Goal: Task Accomplishment & Management: Use online tool/utility

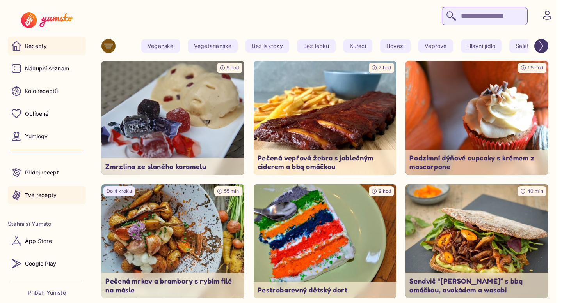
click at [37, 192] on p "Tvé recepty" at bounding box center [41, 196] width 32 height 8
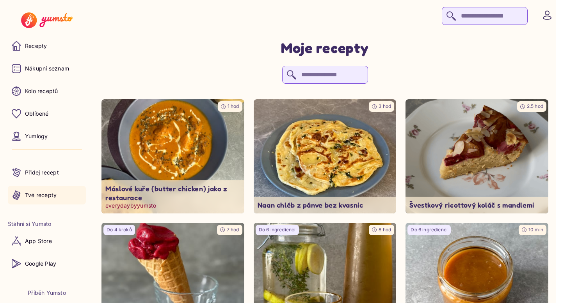
click at [189, 158] on img at bounding box center [173, 157] width 150 height 120
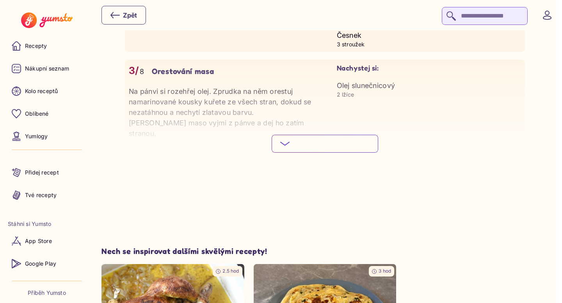
scroll to position [1375, 0]
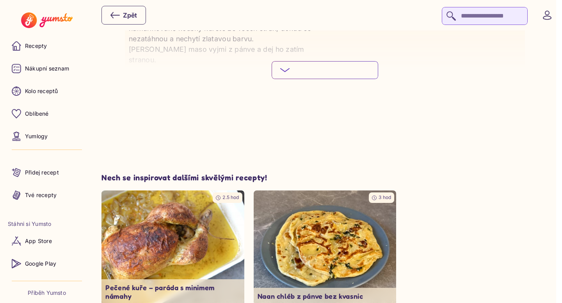
click at [335, 68] on button "Podívej se na celý postup Skryj podrobný postup" at bounding box center [324, 70] width 106 height 18
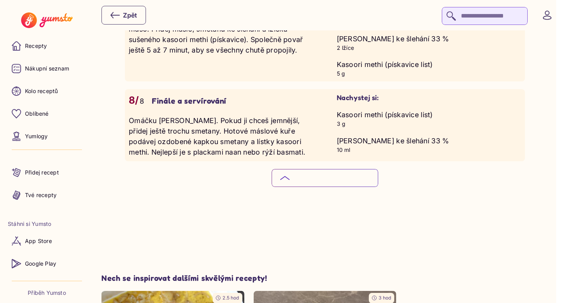
scroll to position [1885, 0]
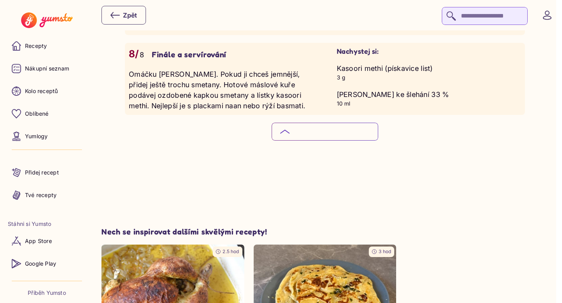
click at [325, 128] on span "Skryj podrobný postup" at bounding box center [330, 132] width 69 height 8
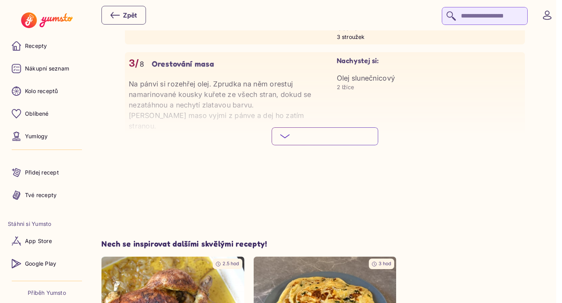
scroll to position [1308, 0]
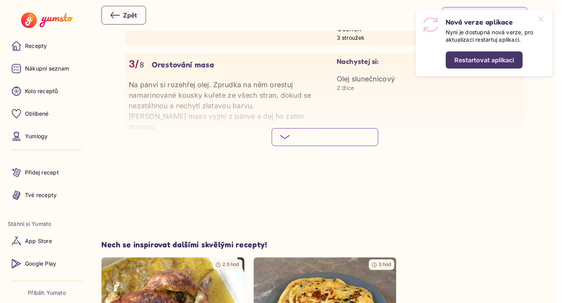
click at [497, 55] on button "Restartovat aplikaci" at bounding box center [483, 59] width 77 height 17
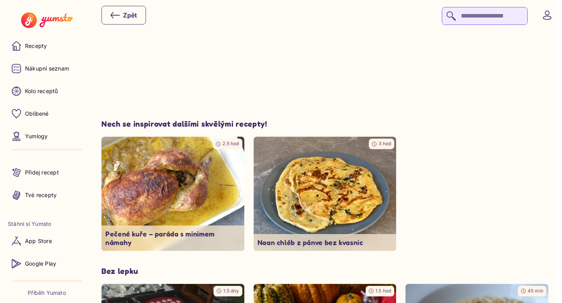
scroll to position [1506, 0]
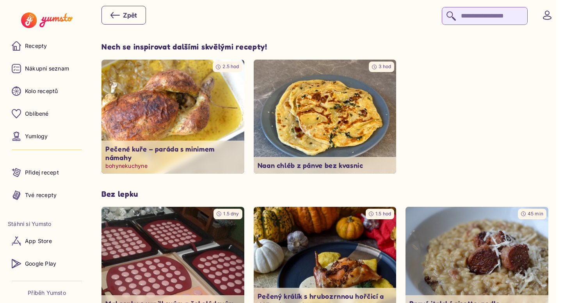
click at [183, 95] on img at bounding box center [173, 117] width 150 height 120
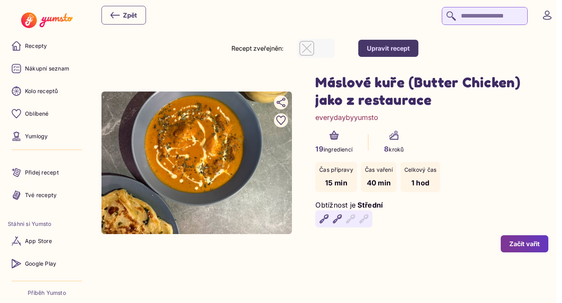
type input "*"
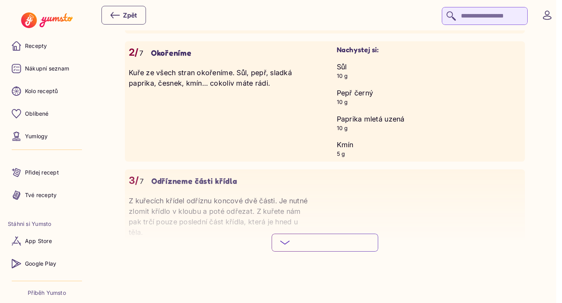
scroll to position [903, 0]
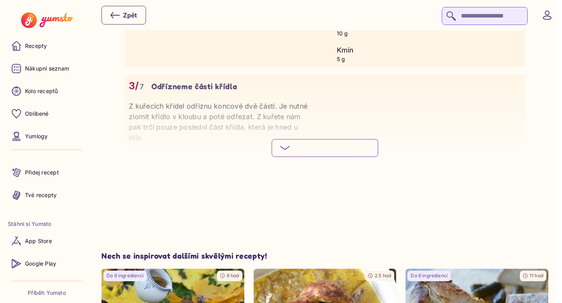
click at [323, 139] on button "Podívej se na celý postup Skryj podrobný postup" at bounding box center [324, 148] width 106 height 18
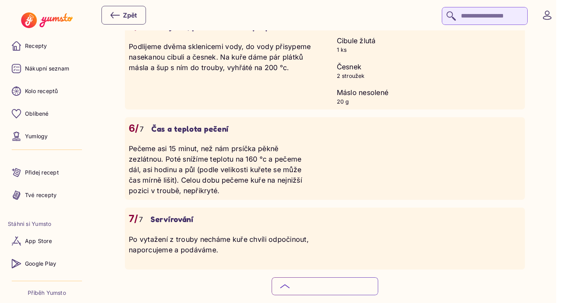
scroll to position [1147, 0]
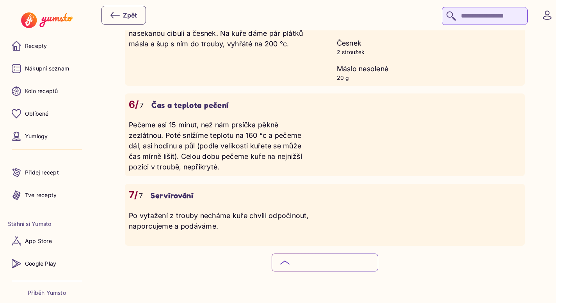
click at [352, 254] on button "Podívej se na celý postup Skryj podrobný postup" at bounding box center [324, 263] width 106 height 18
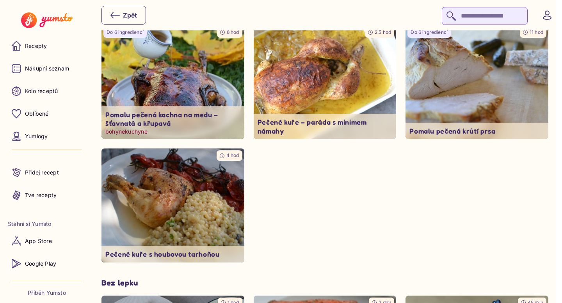
click at [198, 83] on img at bounding box center [173, 82] width 150 height 120
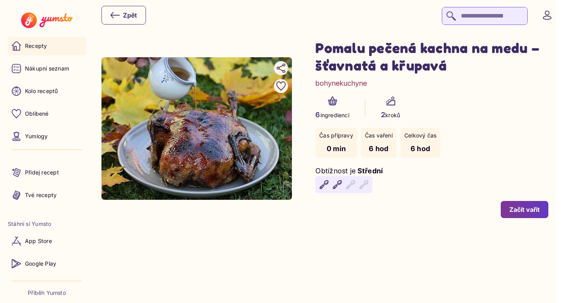
click at [46, 50] on link "Recepty" at bounding box center [47, 46] width 78 height 19
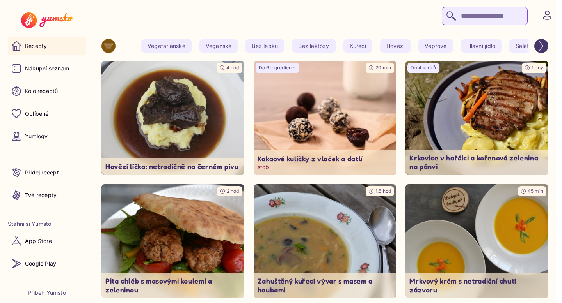
scroll to position [16, 0]
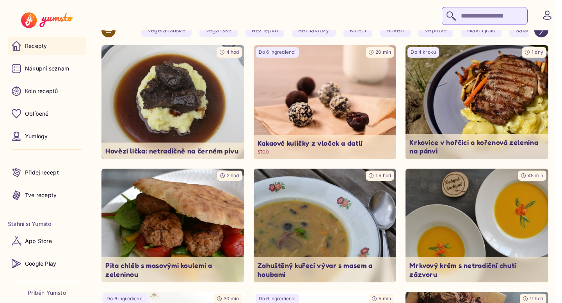
click at [313, 103] on img at bounding box center [325, 103] width 150 height 120
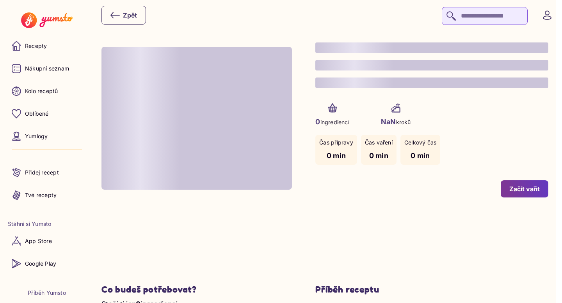
type input "*"
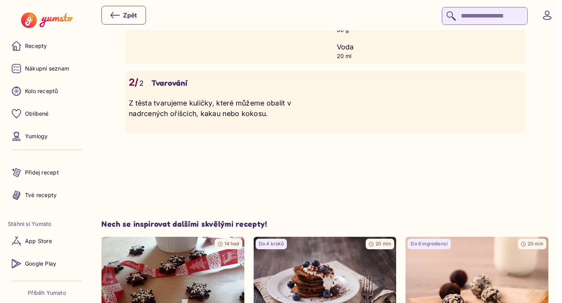
scroll to position [801, 0]
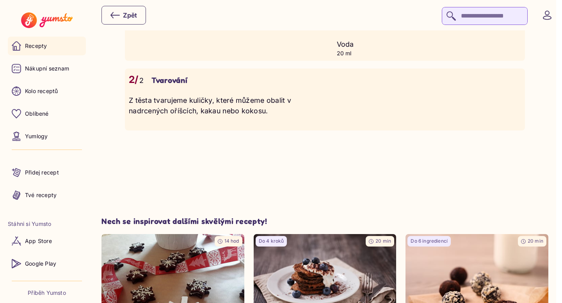
click at [48, 47] on link "Recepty" at bounding box center [47, 46] width 78 height 19
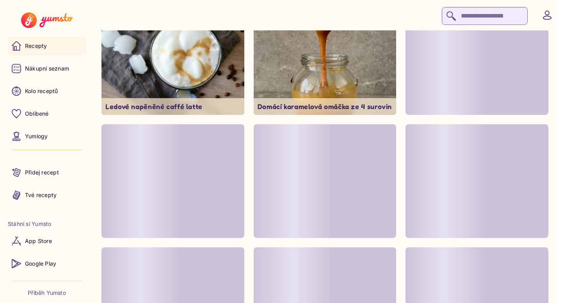
scroll to position [1541, 0]
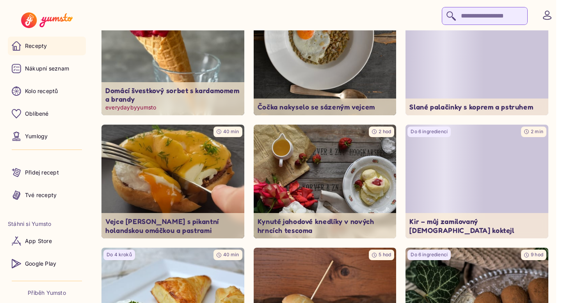
click at [187, 80] on img at bounding box center [173, 58] width 150 height 120
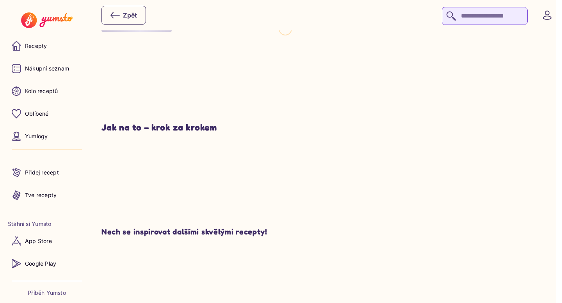
type input "*"
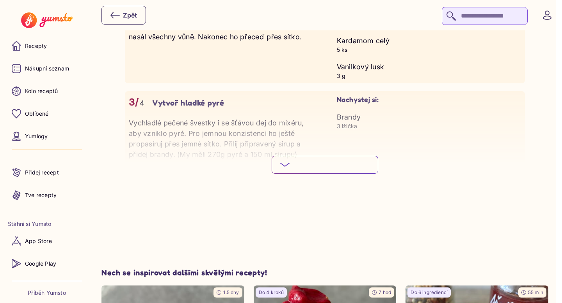
scroll to position [934, 0]
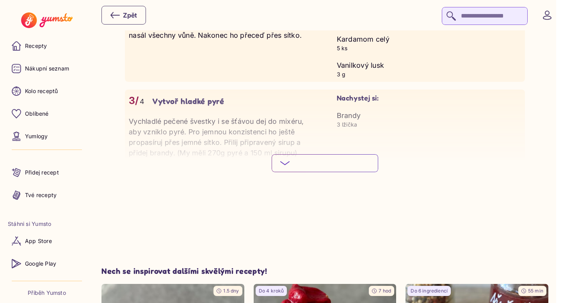
click at [325, 172] on button "Podívej se na celý postup Skryj podrobný postup" at bounding box center [324, 163] width 106 height 18
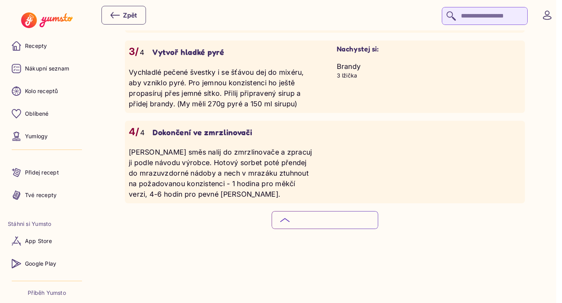
scroll to position [991, 0]
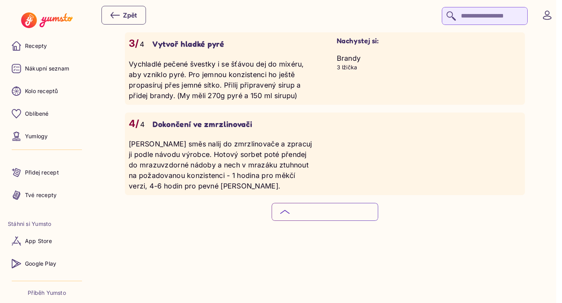
click at [336, 209] on button "Podívej se na celý postup Skryj podrobný postup" at bounding box center [324, 212] width 106 height 18
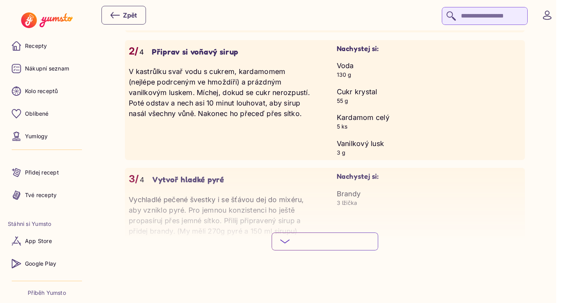
scroll to position [846, 0]
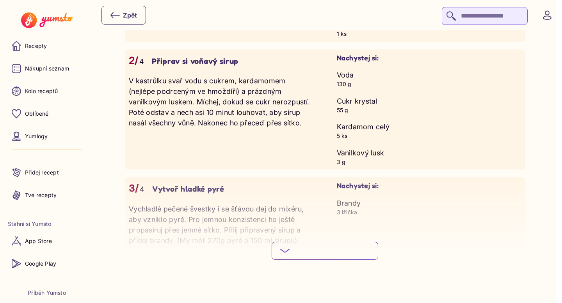
click at [400, 250] on div "3/ 4 Vytvoř hladké pyré Vychladlé pečené švestky i se šťávou dej do mixéru, aby…" at bounding box center [325, 213] width 400 height 73
click at [51, 132] on link "Yumlogy" at bounding box center [47, 136] width 78 height 19
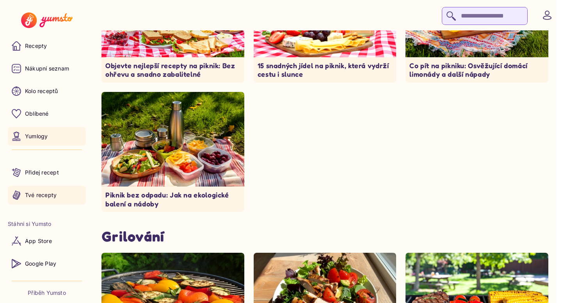
click at [48, 196] on p "Tvé recepty" at bounding box center [41, 196] width 32 height 8
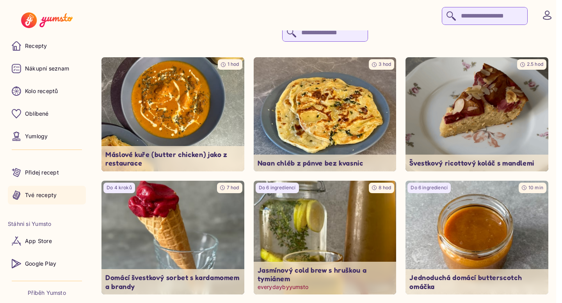
scroll to position [43, 0]
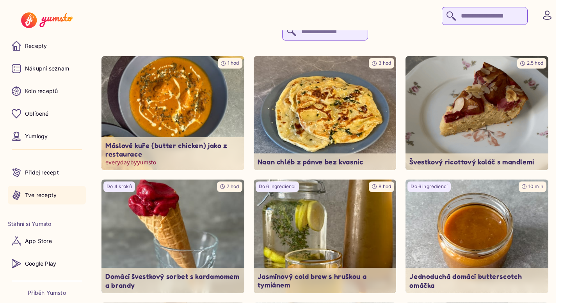
click at [149, 138] on img at bounding box center [173, 113] width 150 height 120
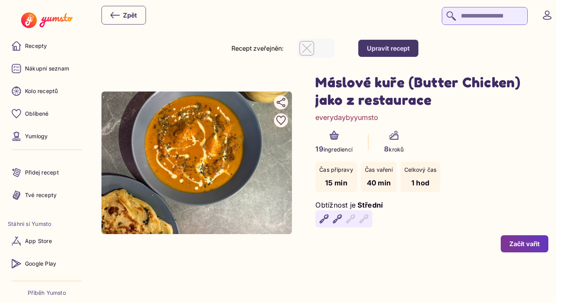
click at [529, 241] on div "Začít vařit" at bounding box center [524, 244] width 30 height 9
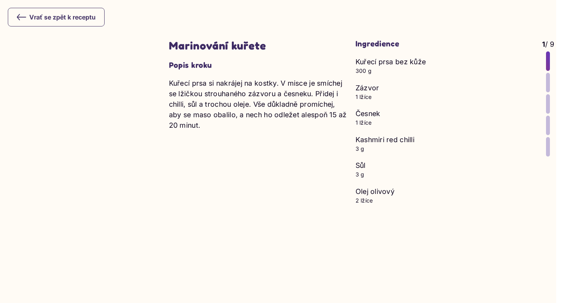
click at [547, 82] on div at bounding box center [548, 83] width 4 height 20
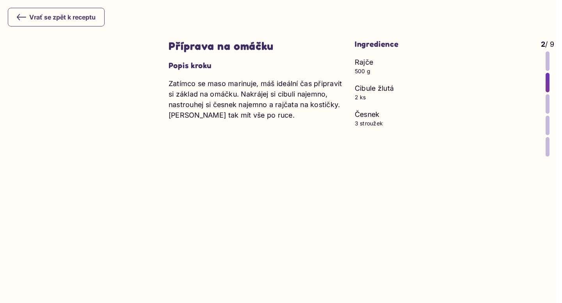
click at [548, 98] on div at bounding box center [547, 104] width 4 height 20
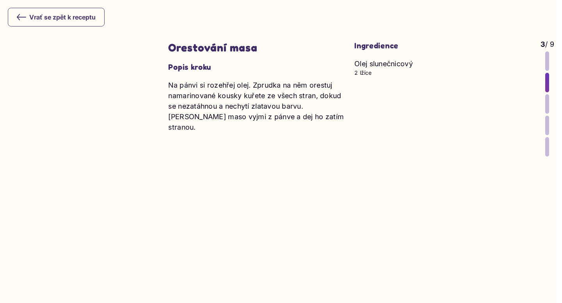
click at [547, 104] on div at bounding box center [547, 104] width 4 height 20
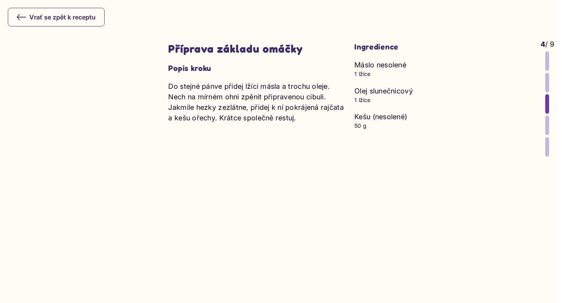
click at [546, 126] on div at bounding box center [547, 126] width 4 height 20
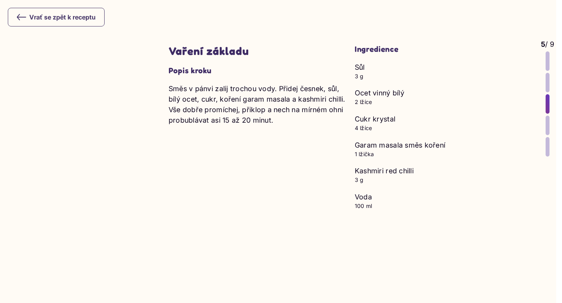
click at [546, 129] on div at bounding box center [547, 126] width 4 height 20
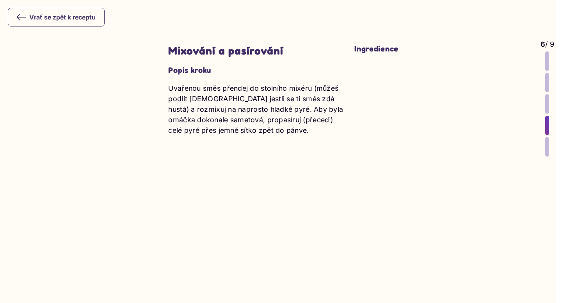
click at [545, 146] on div at bounding box center [547, 147] width 4 height 20
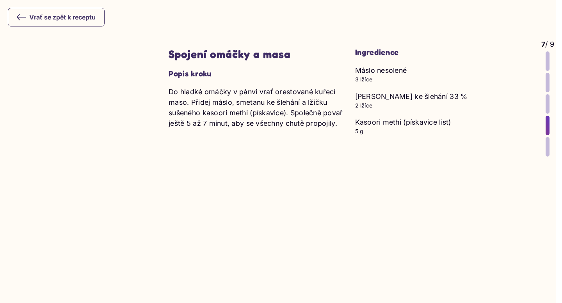
click at [21, 15] on icon at bounding box center [21, 16] width 9 height 9
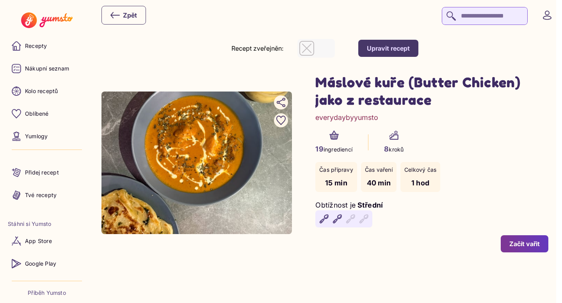
click at [515, 121] on div "Máslové kuře (Butter Chicken) jako z restaurace everydaybyyumsto" at bounding box center [431, 98] width 233 height 50
click at [307, 48] on icon "button" at bounding box center [306, 48] width 9 height 9
click at [511, 178] on div "Čas přípravy 15 min Čas vaření 40 min Celkový čas 1 hod" at bounding box center [431, 177] width 233 height 30
